Goal: Task Accomplishment & Management: Manage account settings

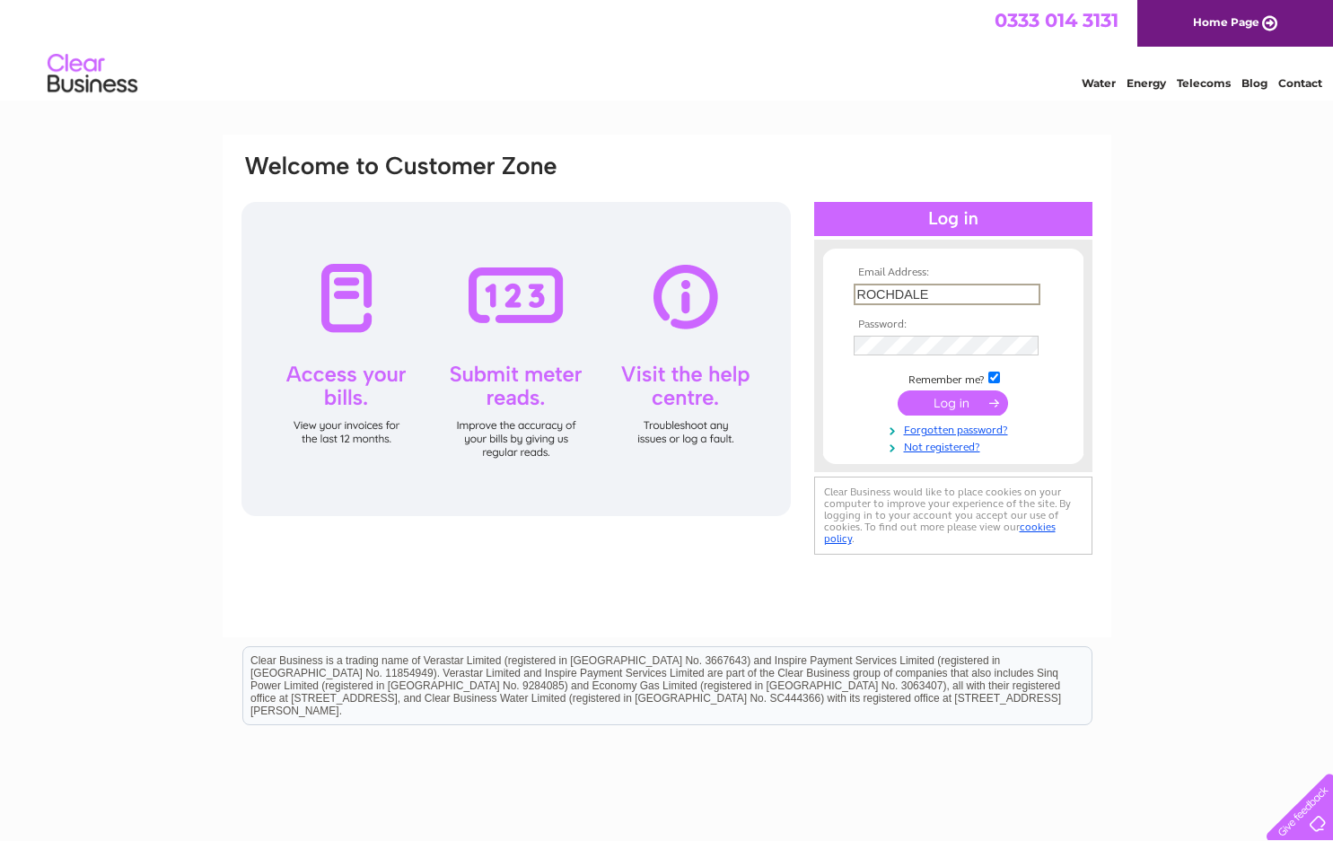
click at [898, 391] on input "submit" at bounding box center [953, 403] width 110 height 25
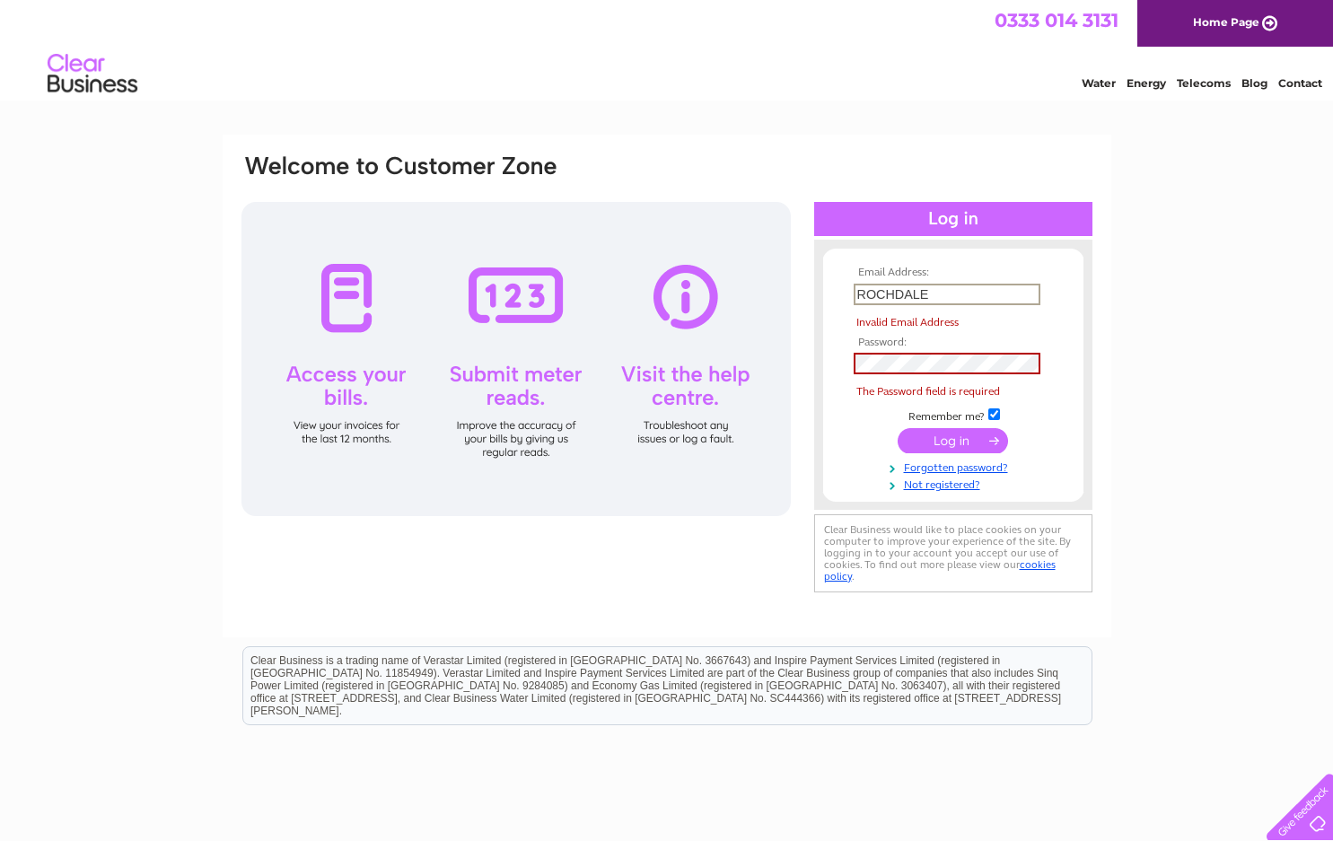
click at [898, 428] on input "submit" at bounding box center [953, 440] width 110 height 25
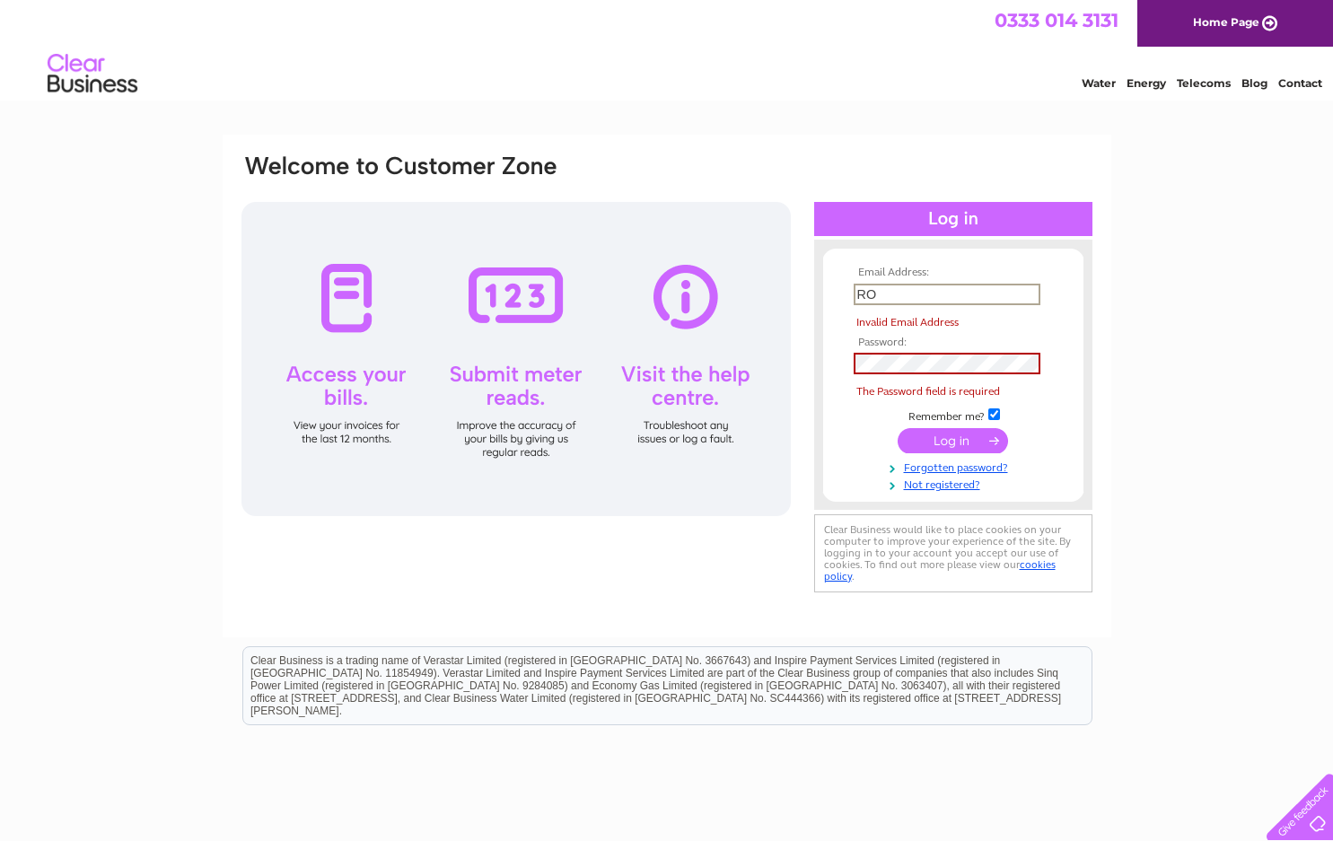
type input "R"
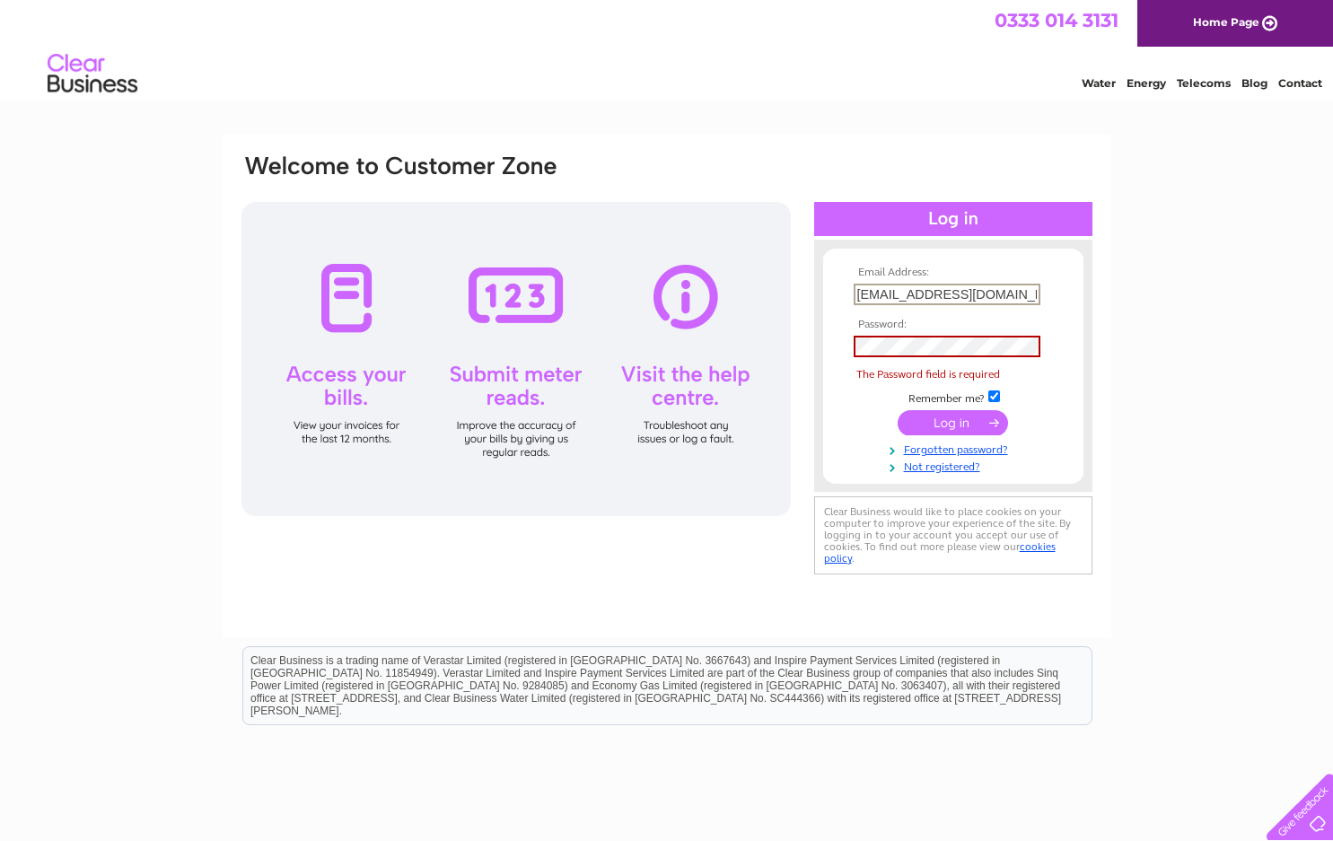
type input "rochdale-angling@outlook.com"
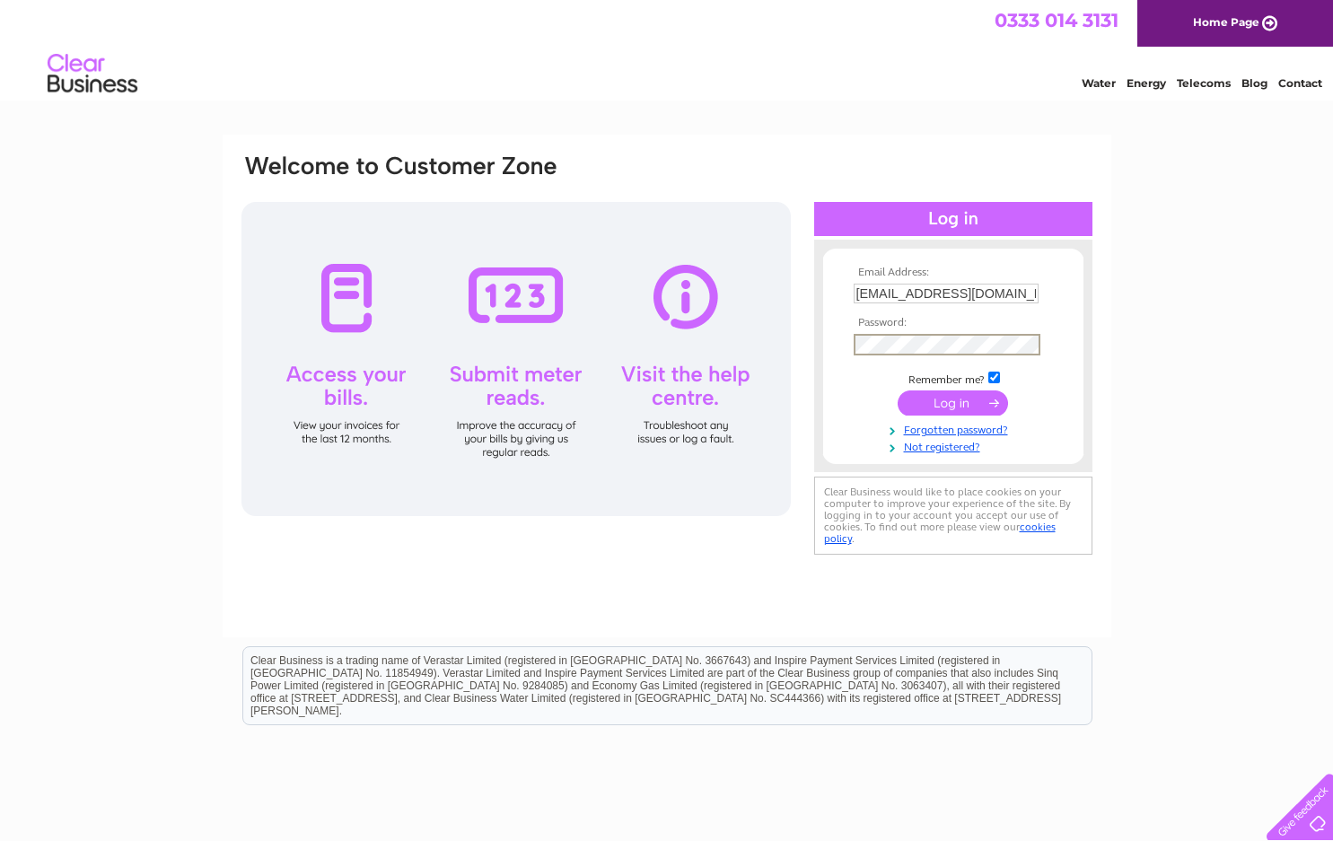
click at [935, 414] on input "submit" at bounding box center [953, 403] width 110 height 25
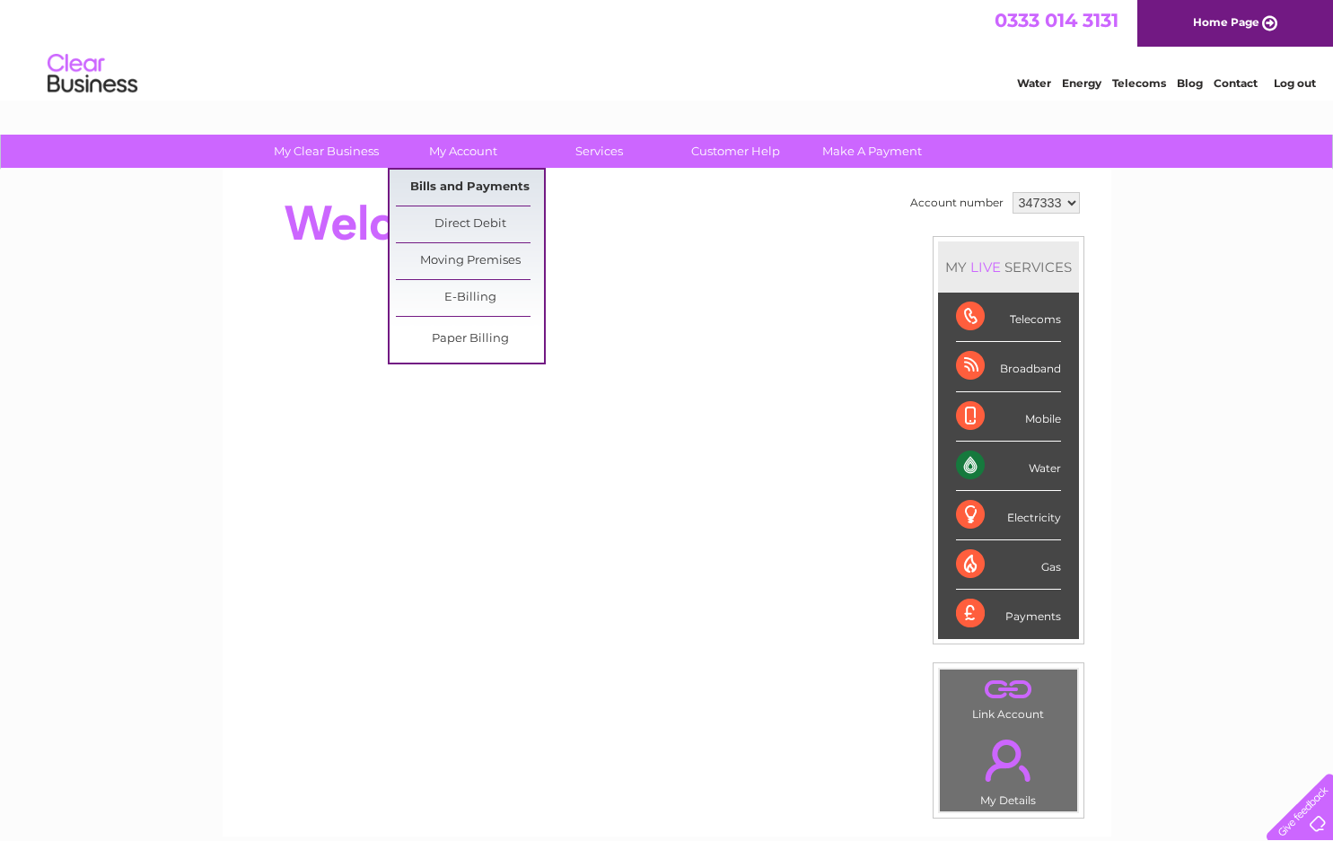
click at [493, 181] on link "Bills and Payments" at bounding box center [470, 188] width 148 height 36
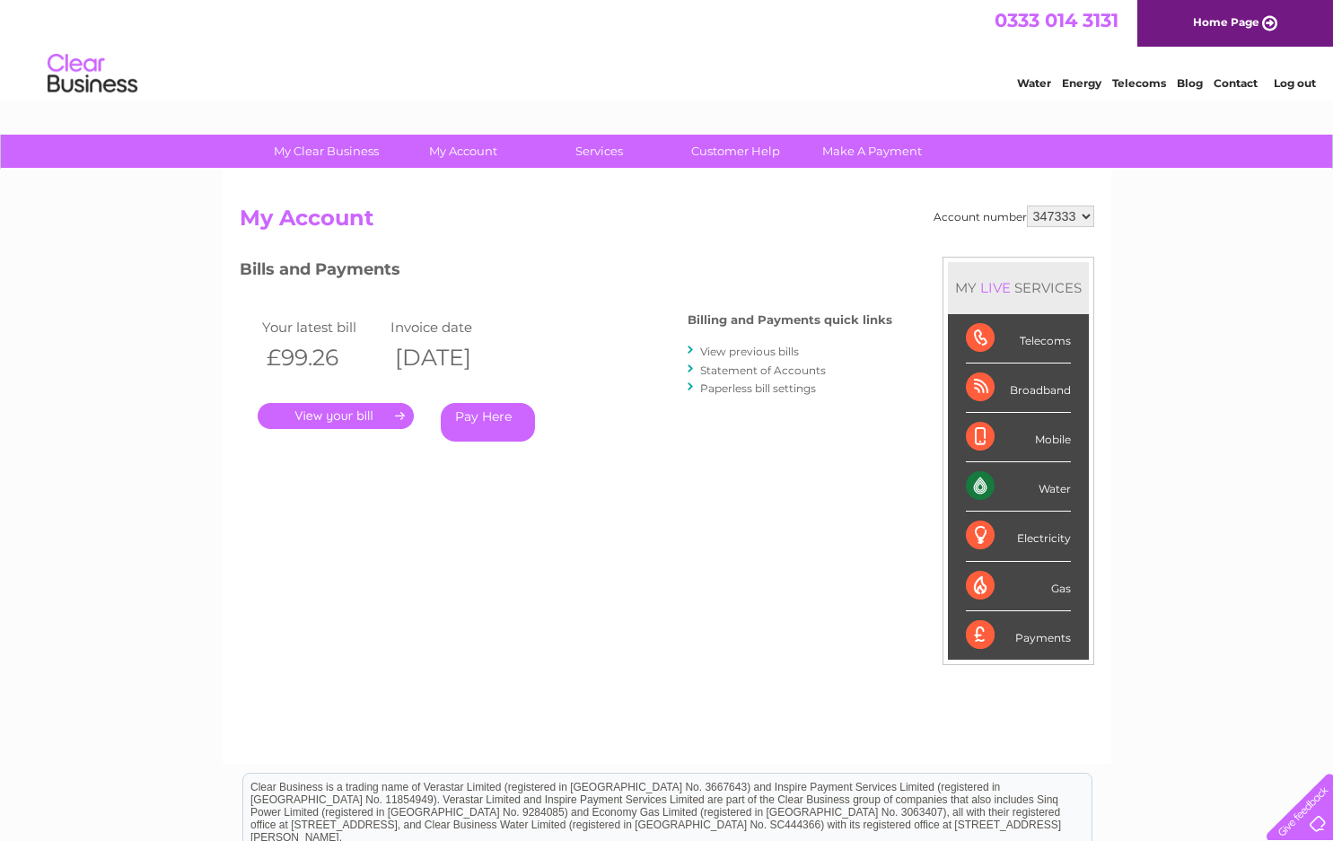
click at [323, 417] on link "." at bounding box center [336, 416] width 156 height 26
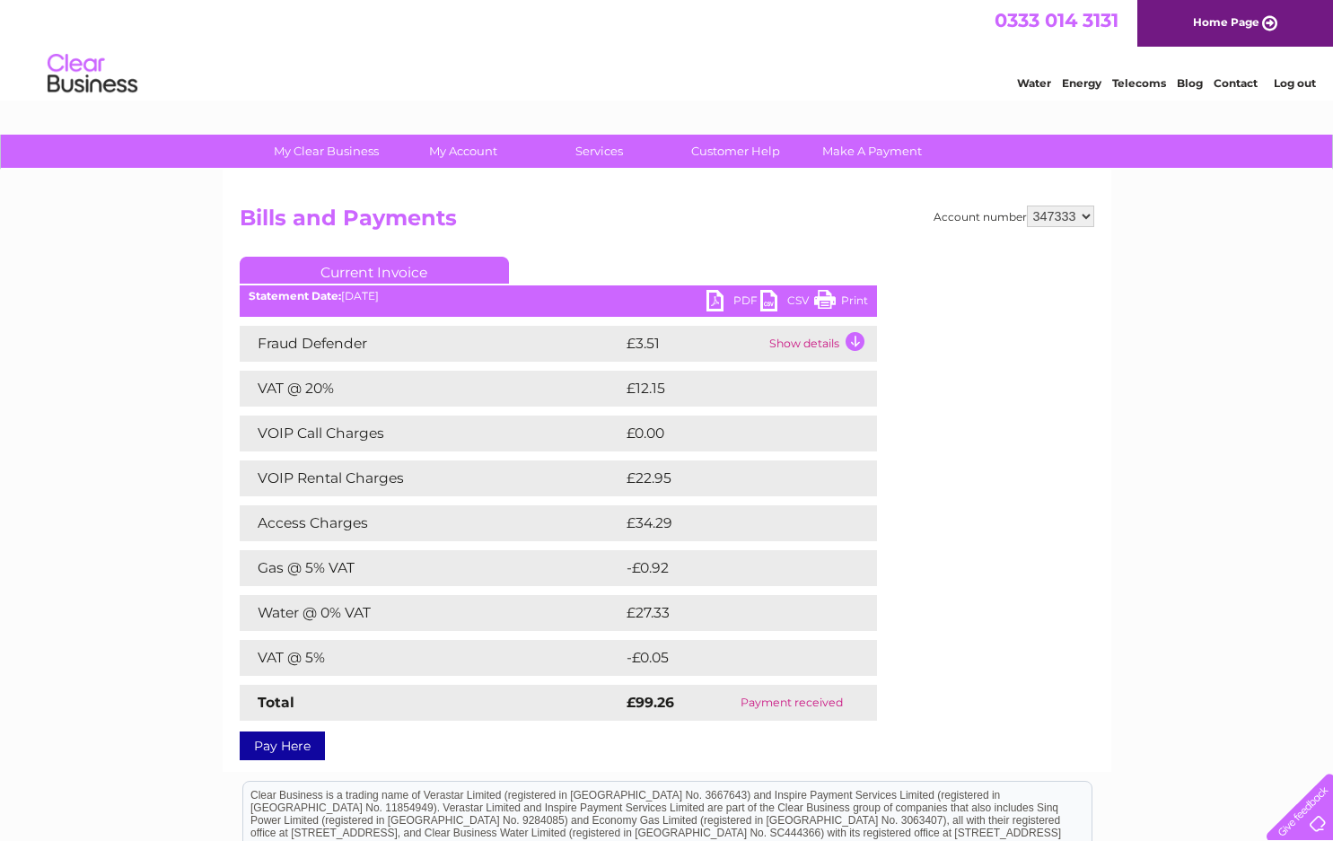
click at [731, 302] on link "PDF" at bounding box center [734, 303] width 54 height 26
click at [711, 303] on link "PDF" at bounding box center [734, 303] width 54 height 26
click at [717, 303] on link "PDF" at bounding box center [734, 303] width 54 height 26
click at [1085, 665] on div "Account number 347333 Bills and Payments Current Invoice PDF CSV Print" at bounding box center [667, 480] width 855 height 549
